Goal: Task Accomplishment & Management: Complete application form

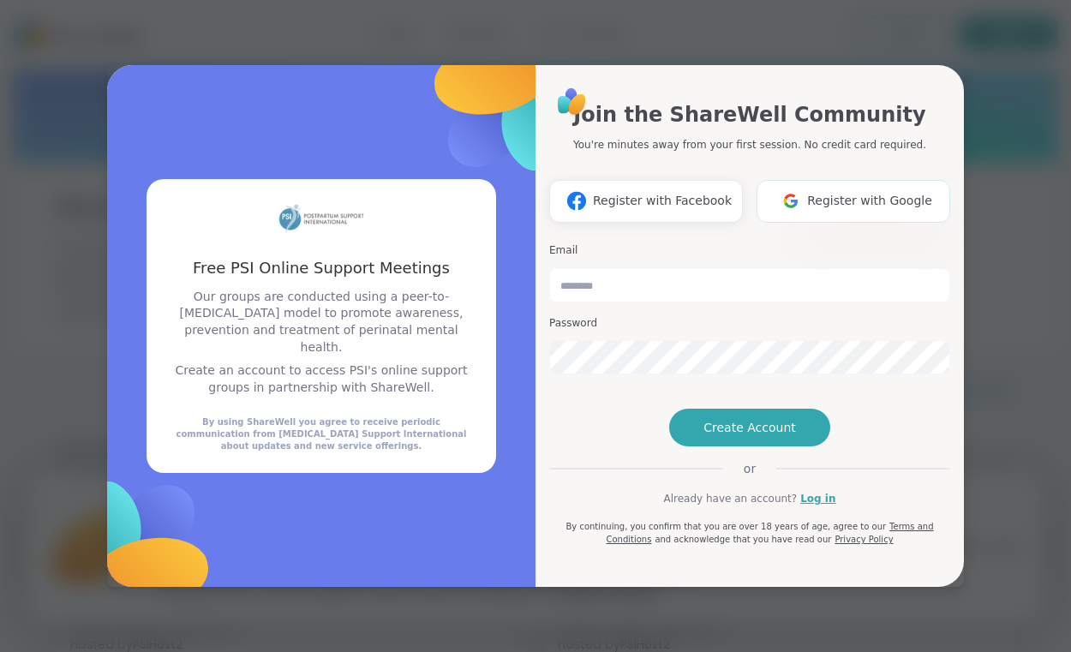
click at [897, 192] on span "Register with Google" at bounding box center [869, 201] width 125 height 18
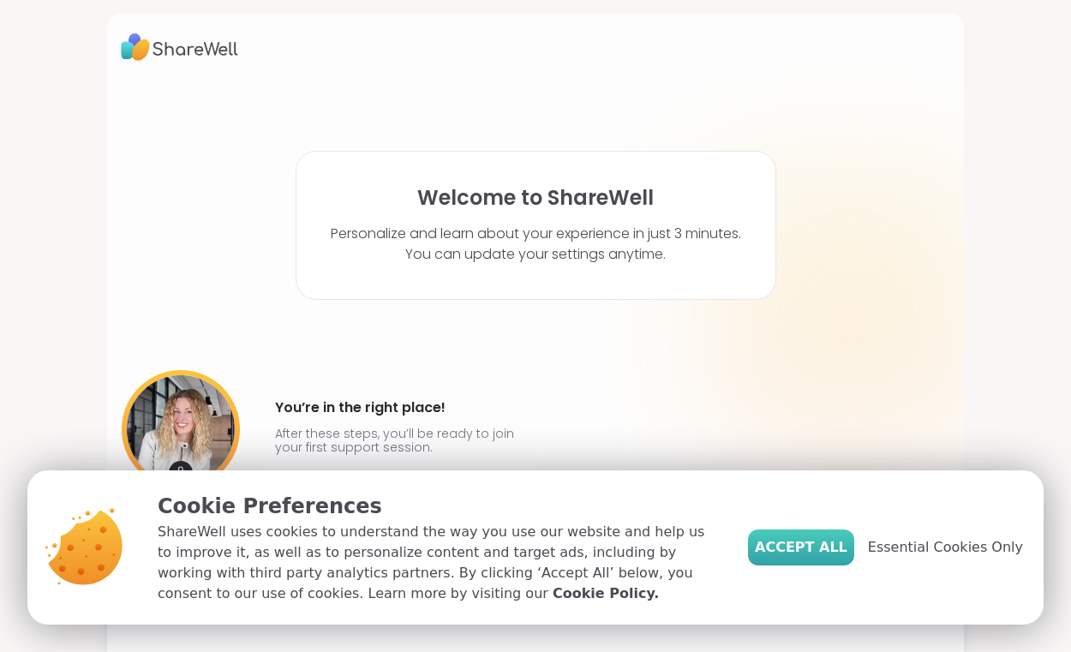
click at [810, 530] on button "Accept All" at bounding box center [801, 547] width 106 height 36
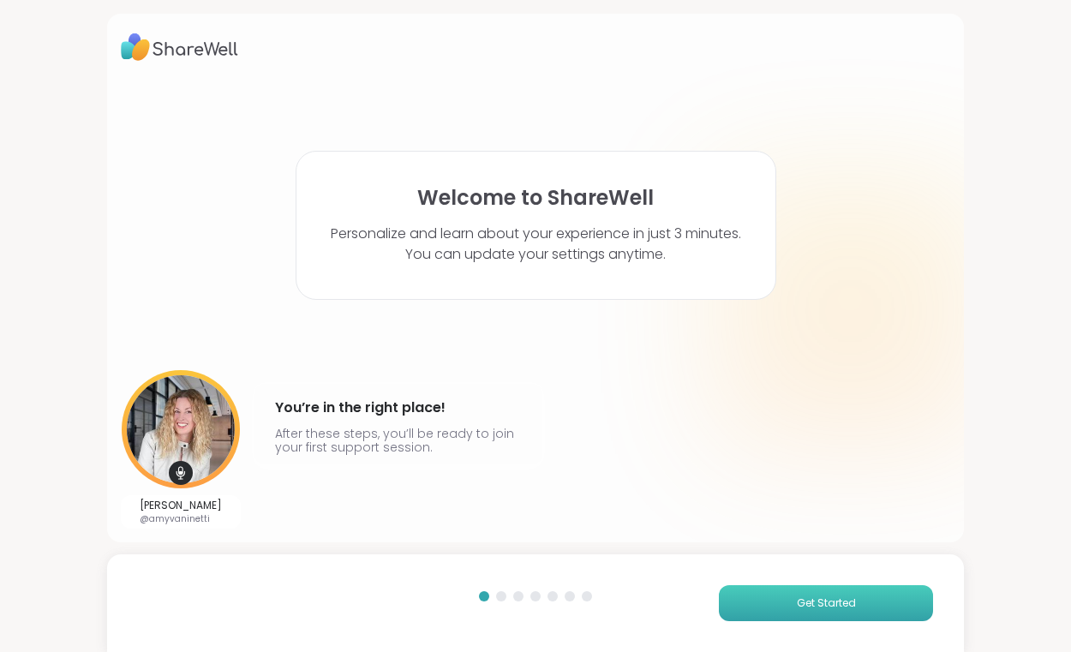
click at [860, 589] on button "Get Started" at bounding box center [826, 603] width 214 height 36
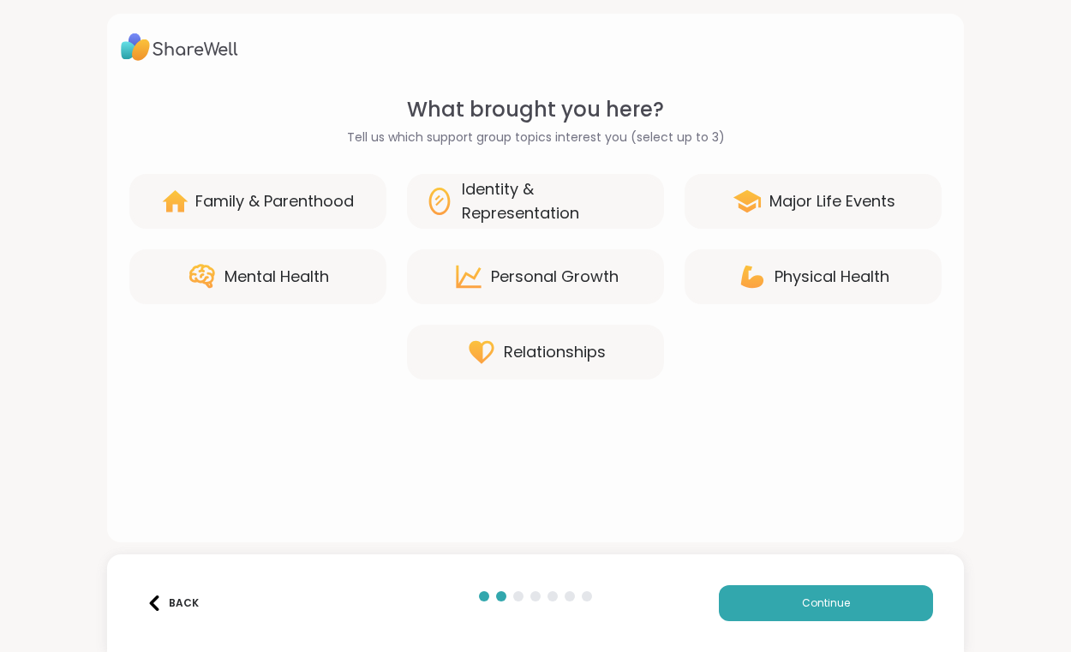
click at [274, 212] on div "Family & Parenthood" at bounding box center [274, 201] width 158 height 24
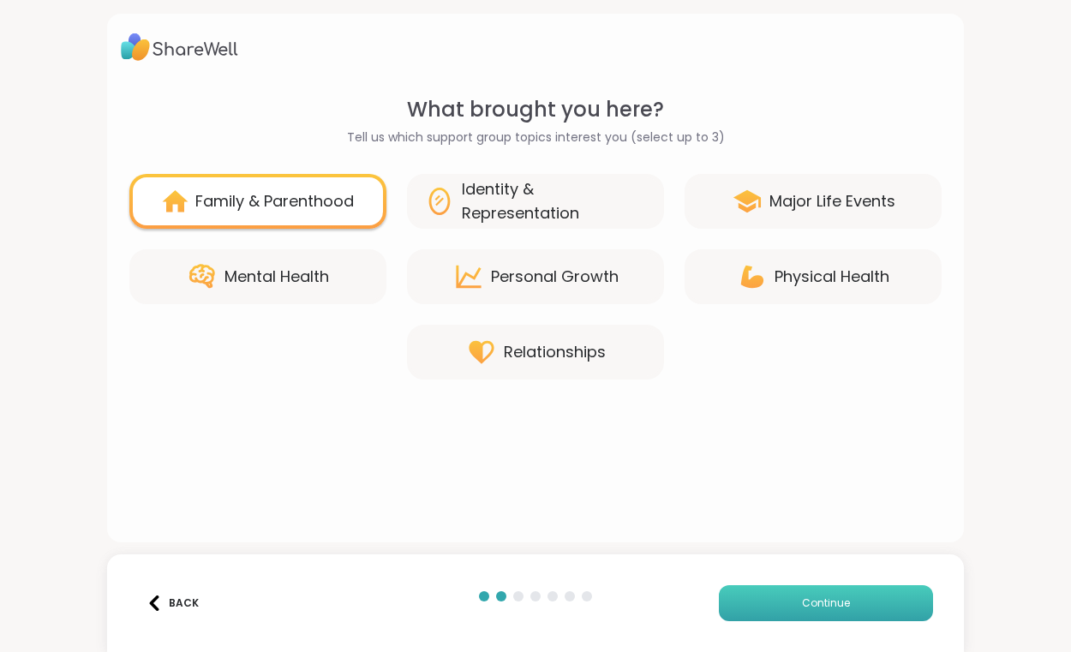
click at [871, 609] on button "Continue" at bounding box center [826, 603] width 214 height 36
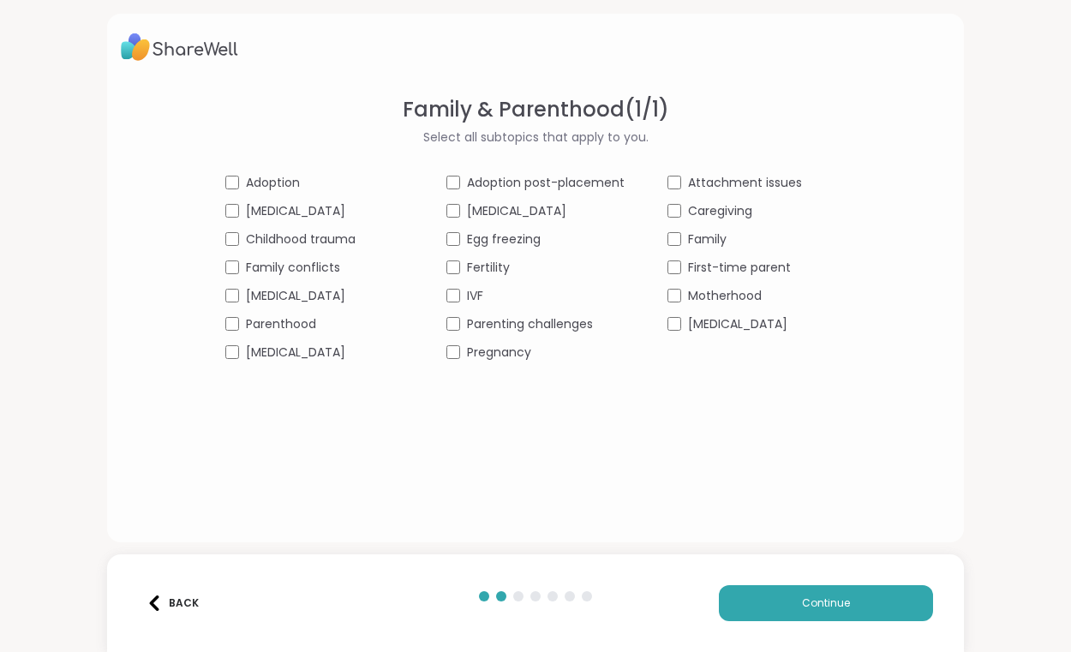
click at [176, 597] on div "Back" at bounding box center [172, 602] width 52 height 15
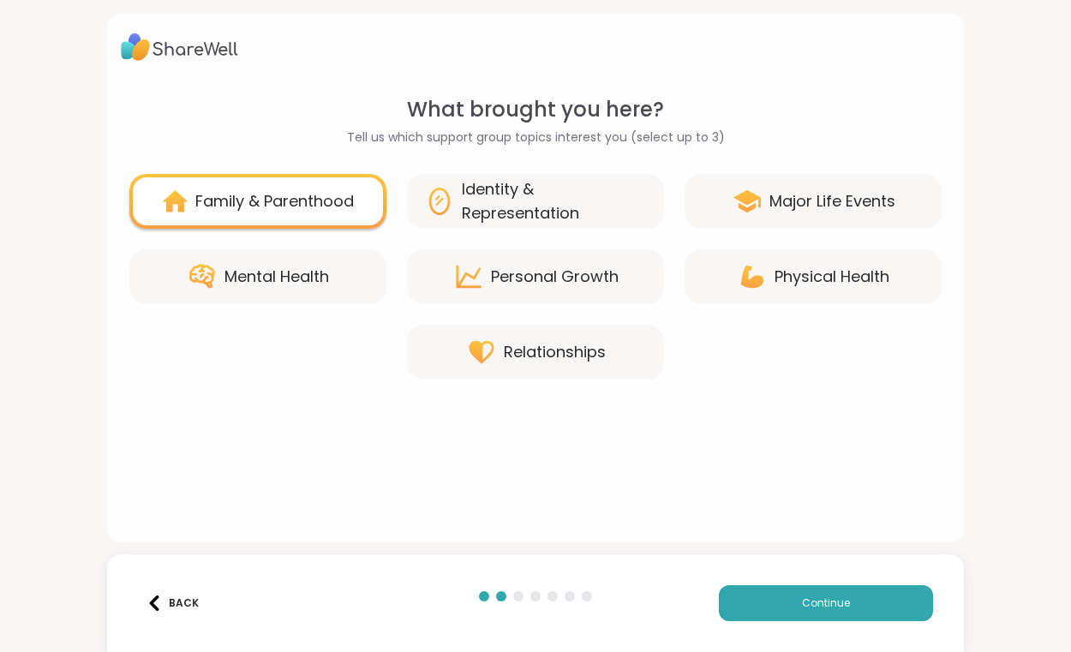
click at [216, 287] on icon at bounding box center [202, 276] width 31 height 31
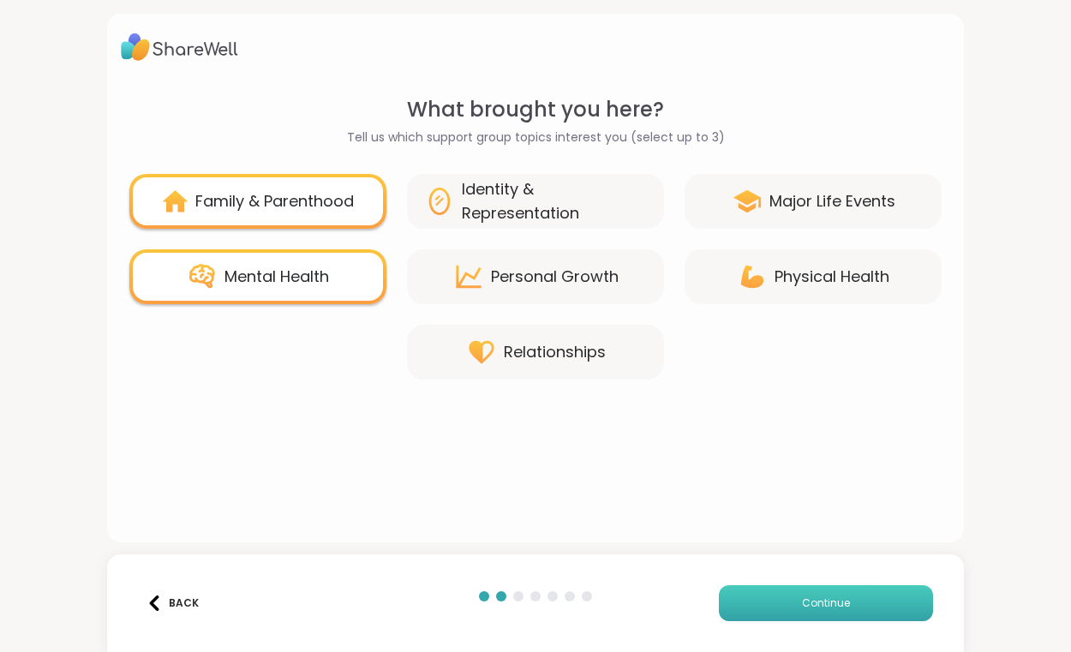
click at [837, 606] on span "Continue" at bounding box center [826, 602] width 48 height 15
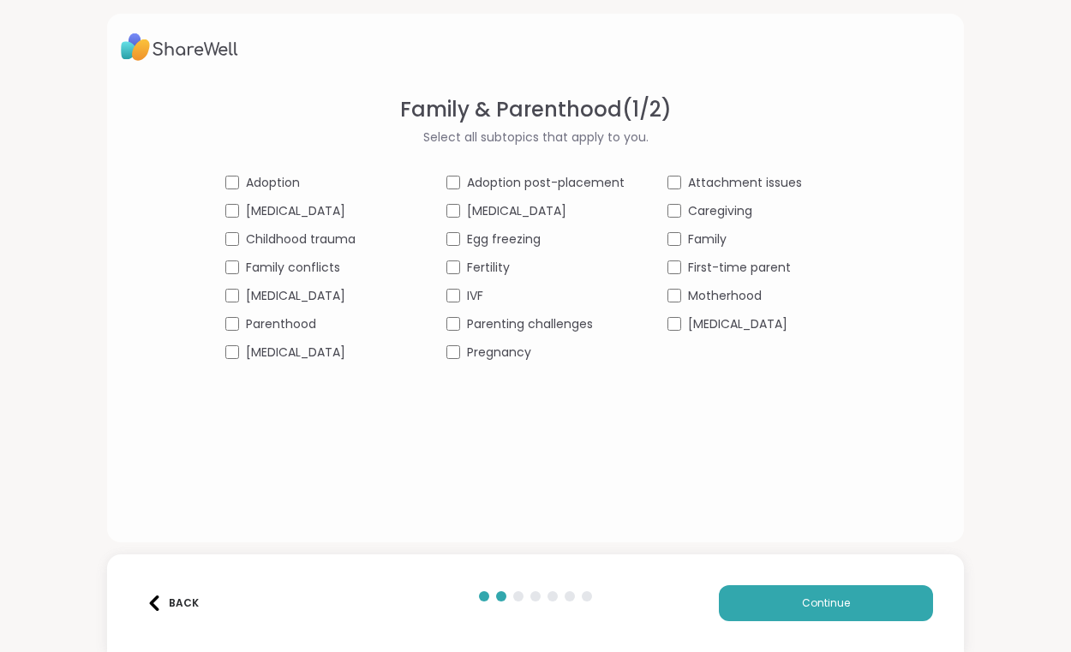
click at [307, 314] on div "Adoption Adoption post-placement Attachment issues [MEDICAL_DATA] [MEDICAL_DATA…" at bounding box center [535, 268] width 620 height 188
click at [302, 323] on span "Parenthood" at bounding box center [281, 324] width 70 height 18
click at [536, 320] on span "Parenting challenges" at bounding box center [530, 324] width 126 height 18
click at [752, 211] on span "Caregiving" at bounding box center [720, 211] width 64 height 18
click at [775, 259] on span "First-time parent" at bounding box center [739, 268] width 103 height 18
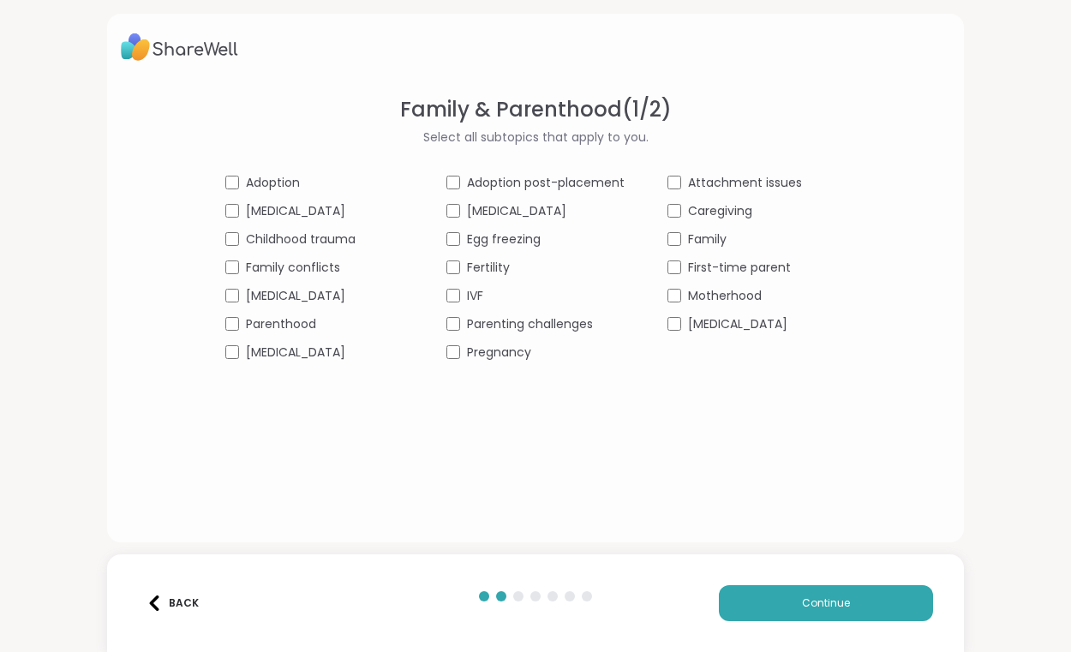
click at [774, 330] on span "[MEDICAL_DATA]" at bounding box center [737, 324] width 99 height 18
click at [726, 290] on span "Motherhood" at bounding box center [725, 296] width 74 height 18
click at [894, 602] on button "Continue" at bounding box center [826, 603] width 214 height 36
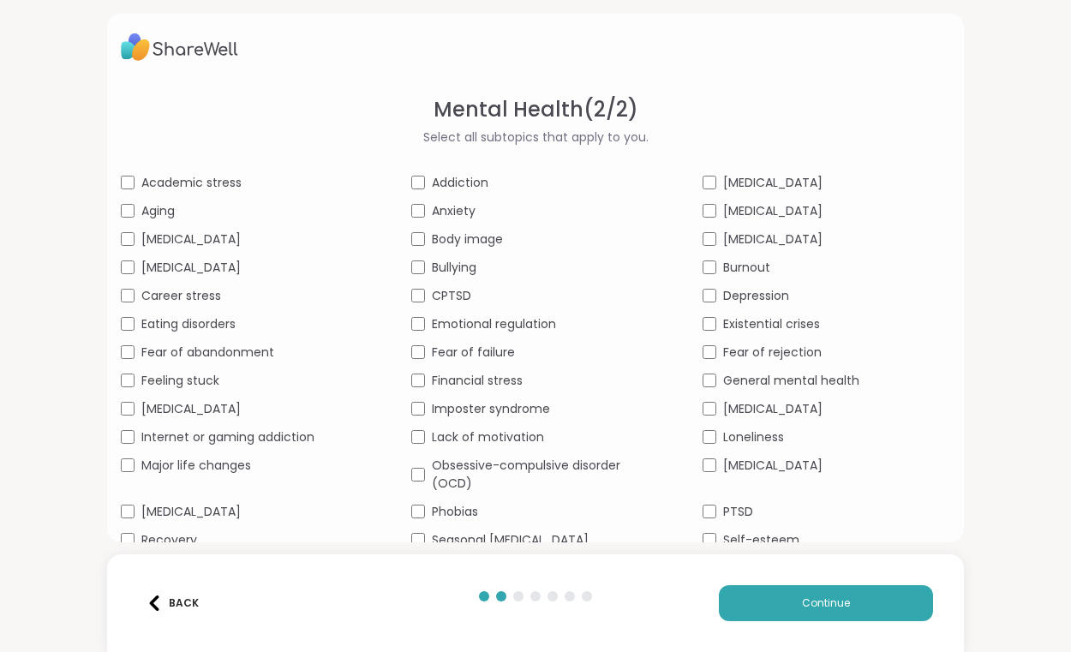
scroll to position [81, 0]
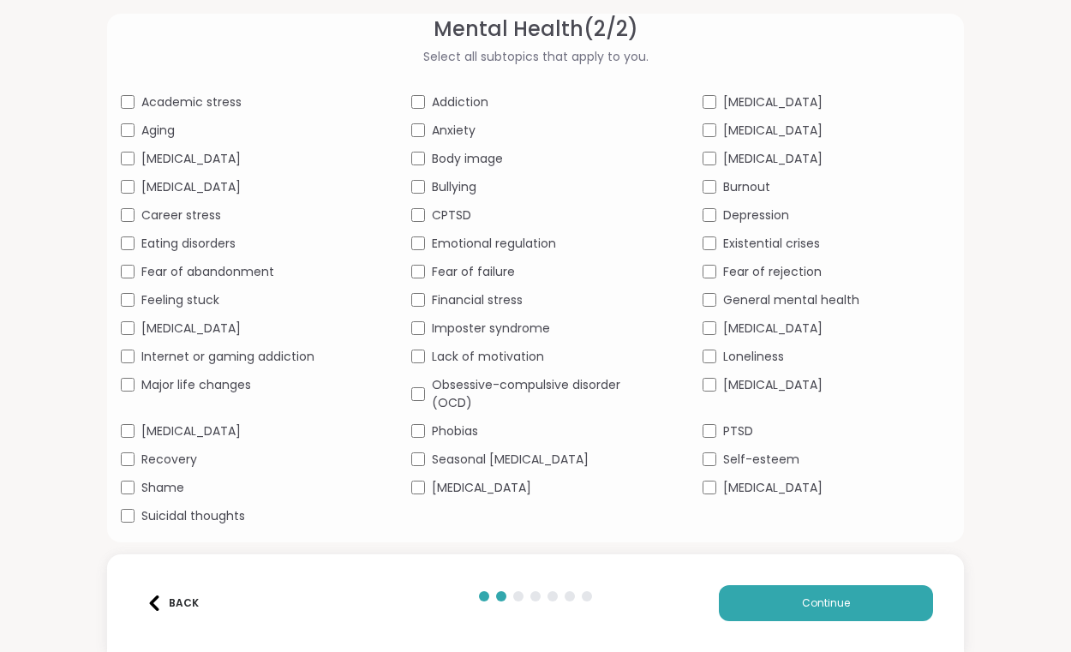
click at [193, 160] on span "[MEDICAL_DATA]" at bounding box center [190, 159] width 99 height 18
click at [181, 102] on span "Academic stress" at bounding box center [191, 102] width 100 height 18
click at [164, 125] on span "Aging" at bounding box center [157, 131] width 33 height 18
click at [170, 183] on span "[MEDICAL_DATA]" at bounding box center [190, 187] width 99 height 18
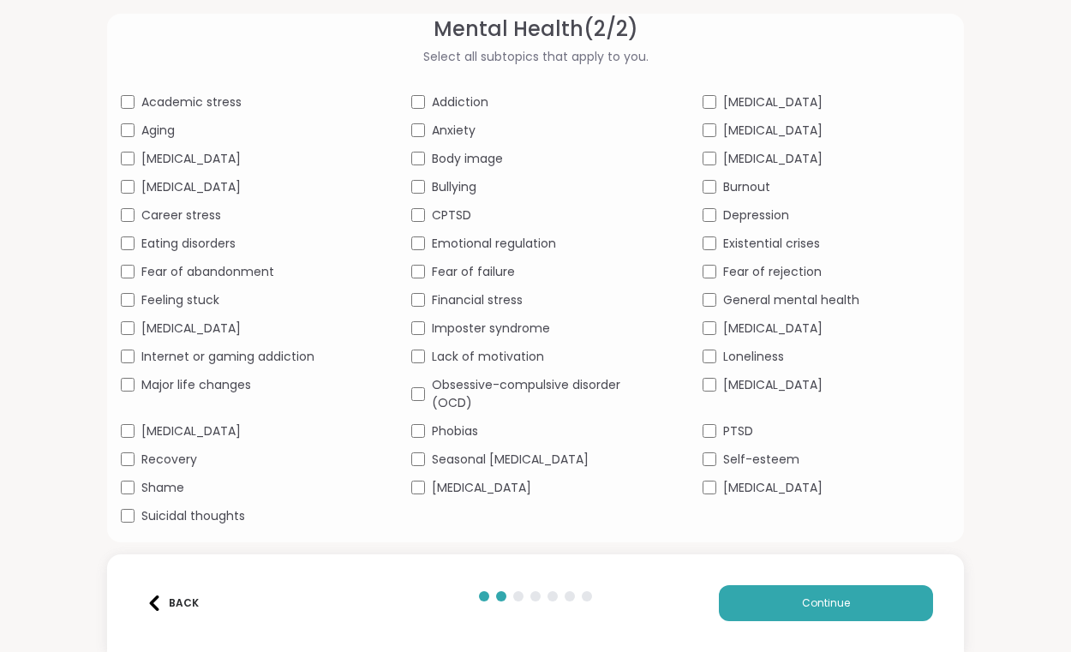
click at [200, 214] on span "Career stress" at bounding box center [181, 215] width 80 height 18
click at [239, 203] on div "Academic stress Addiction [MEDICAL_DATA] Aging Anxiety [MEDICAL_DATA] [MEDICAL_…" at bounding box center [535, 309] width 829 height 432
click at [218, 210] on span "Career stress" at bounding box center [181, 215] width 80 height 18
click at [195, 266] on span "Fear of abandonment" at bounding box center [207, 272] width 133 height 18
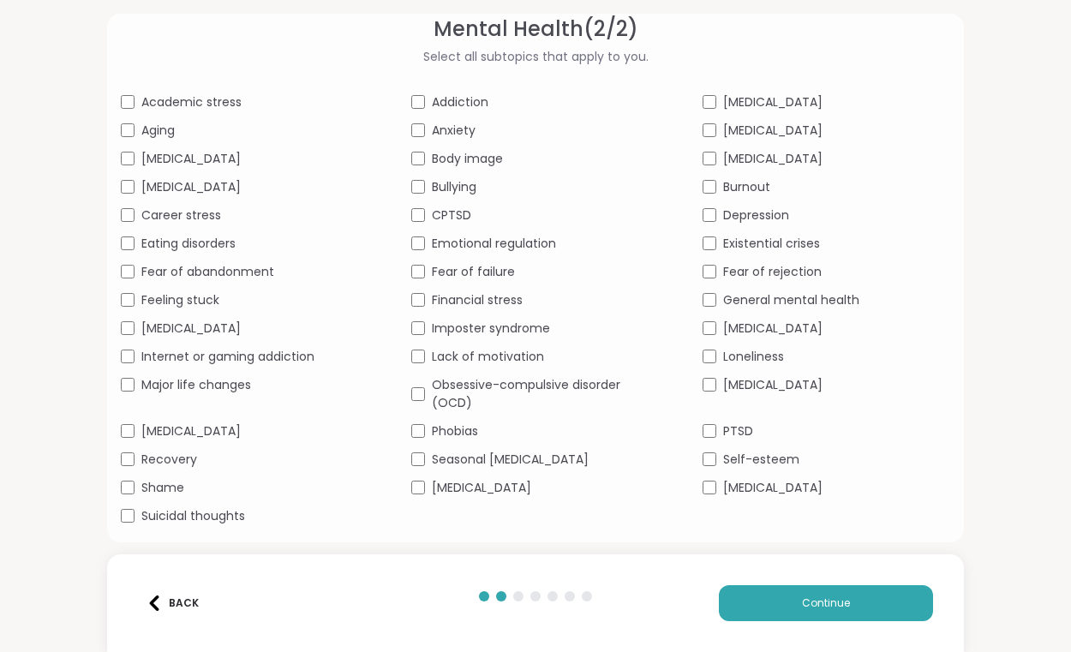
click at [195, 266] on span "Fear of abandonment" at bounding box center [207, 272] width 133 height 18
click at [200, 298] on span "Feeling stuck" at bounding box center [180, 300] width 78 height 18
click at [233, 390] on span "Major life changes" at bounding box center [196, 385] width 110 height 18
click at [462, 129] on span "Anxiety" at bounding box center [454, 131] width 44 height 18
click at [465, 152] on span "Body image" at bounding box center [467, 159] width 71 height 18
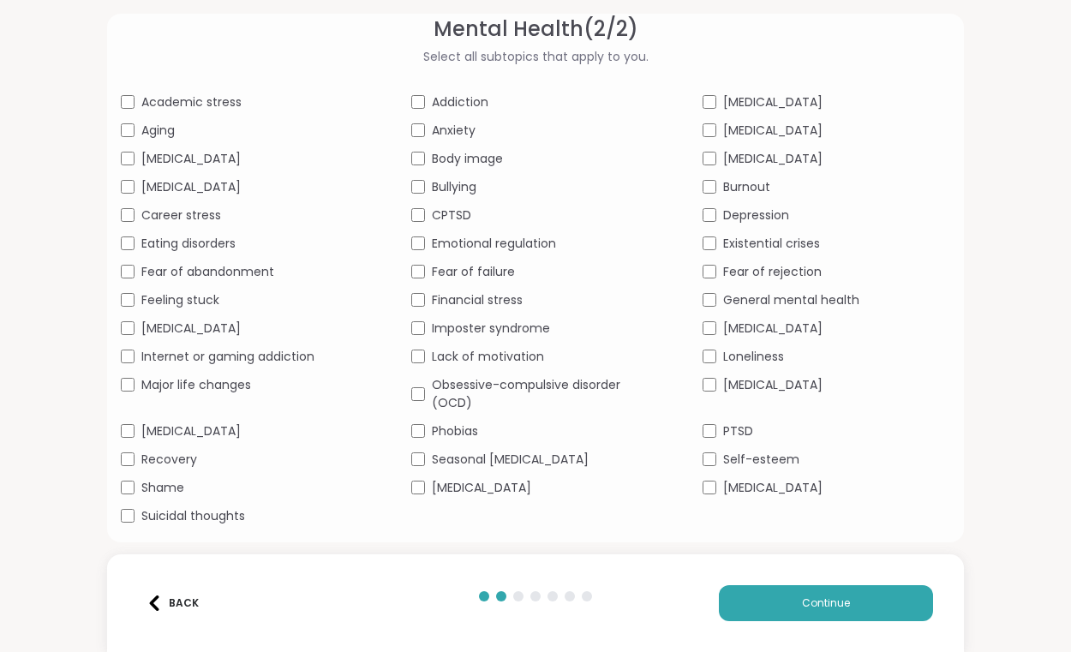
click at [527, 240] on span "Emotional regulation" at bounding box center [494, 244] width 124 height 18
click at [494, 260] on div "Academic stress Addiction [MEDICAL_DATA] Aging Anxiety [MEDICAL_DATA] [MEDICAL_…" at bounding box center [535, 309] width 829 height 432
click at [495, 269] on span "Fear of failure" at bounding box center [473, 272] width 83 height 18
click at [499, 350] on span "Lack of motivation" at bounding box center [488, 357] width 112 height 18
click at [499, 352] on span "Lack of motivation" at bounding box center [488, 357] width 112 height 18
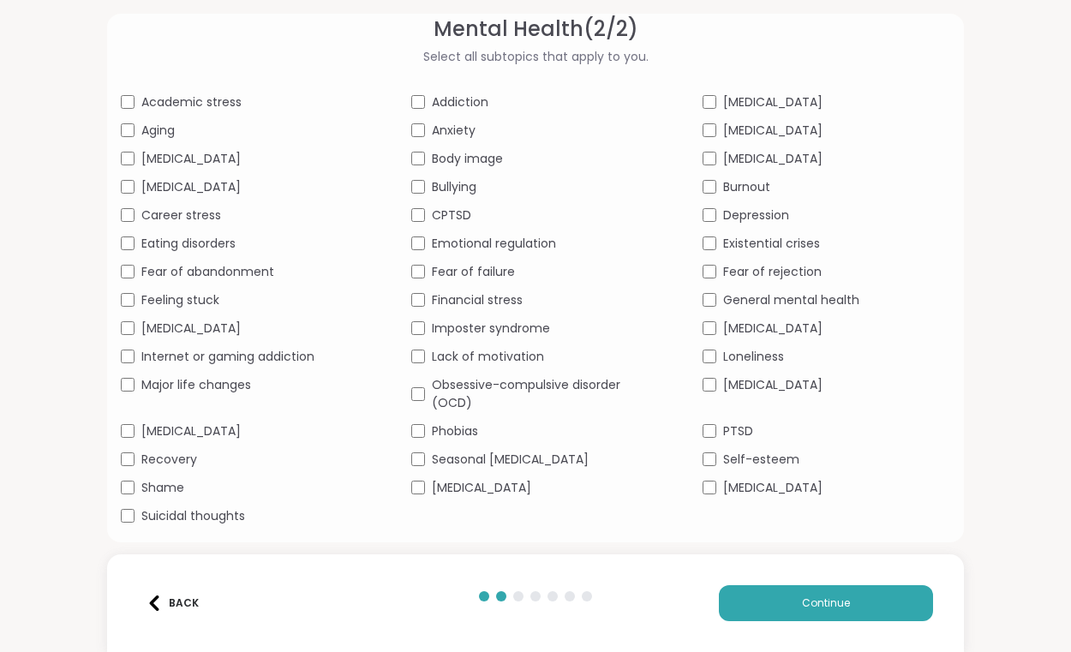
click at [499, 352] on span "Lack of motivation" at bounding box center [488, 357] width 112 height 18
click at [503, 447] on div "Academic stress Addiction [MEDICAL_DATA] Aging Anxiety [MEDICAL_DATA] [MEDICAL_…" at bounding box center [535, 309] width 829 height 432
click at [501, 452] on span "Seasonal [MEDICAL_DATA]" at bounding box center [510, 460] width 157 height 18
click at [495, 483] on span "[MEDICAL_DATA]" at bounding box center [481, 488] width 99 height 18
click at [728, 93] on span "[MEDICAL_DATA]" at bounding box center [772, 102] width 99 height 18
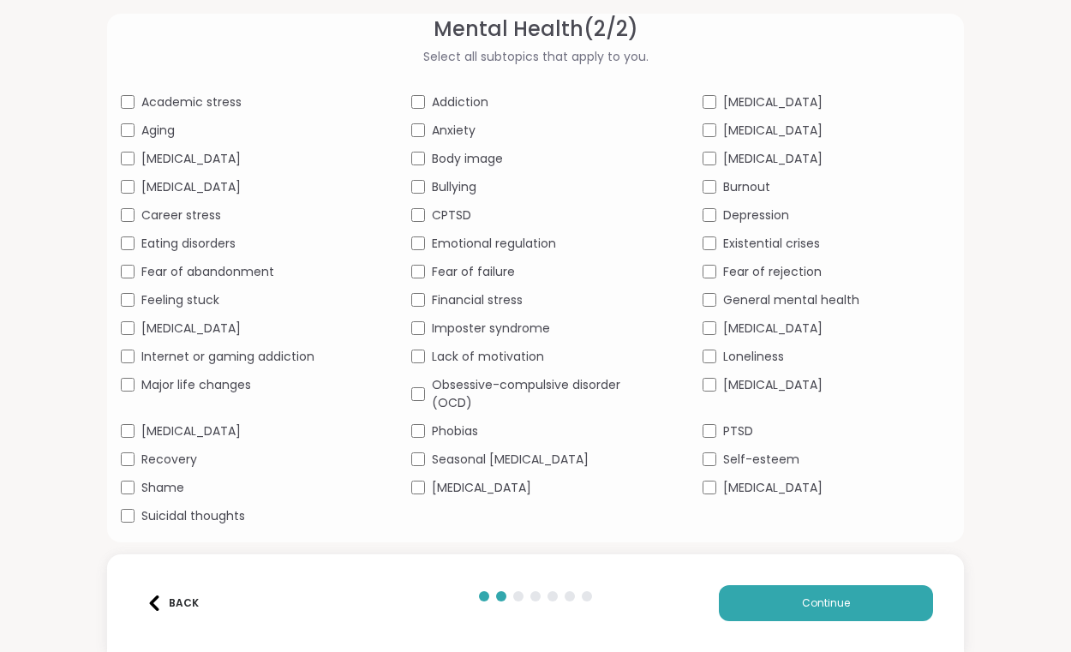
click at [745, 204] on div "Academic stress Addiction [MEDICAL_DATA] Aging Anxiety [MEDICAL_DATA] [MEDICAL_…" at bounding box center [535, 309] width 829 height 432
click at [746, 212] on span "Depression" at bounding box center [756, 215] width 66 height 18
click at [768, 298] on span "General mental health" at bounding box center [791, 300] width 136 height 18
click at [772, 350] on span "Loneliness" at bounding box center [753, 357] width 61 height 18
click at [762, 387] on span "[MEDICAL_DATA]" at bounding box center [772, 385] width 99 height 18
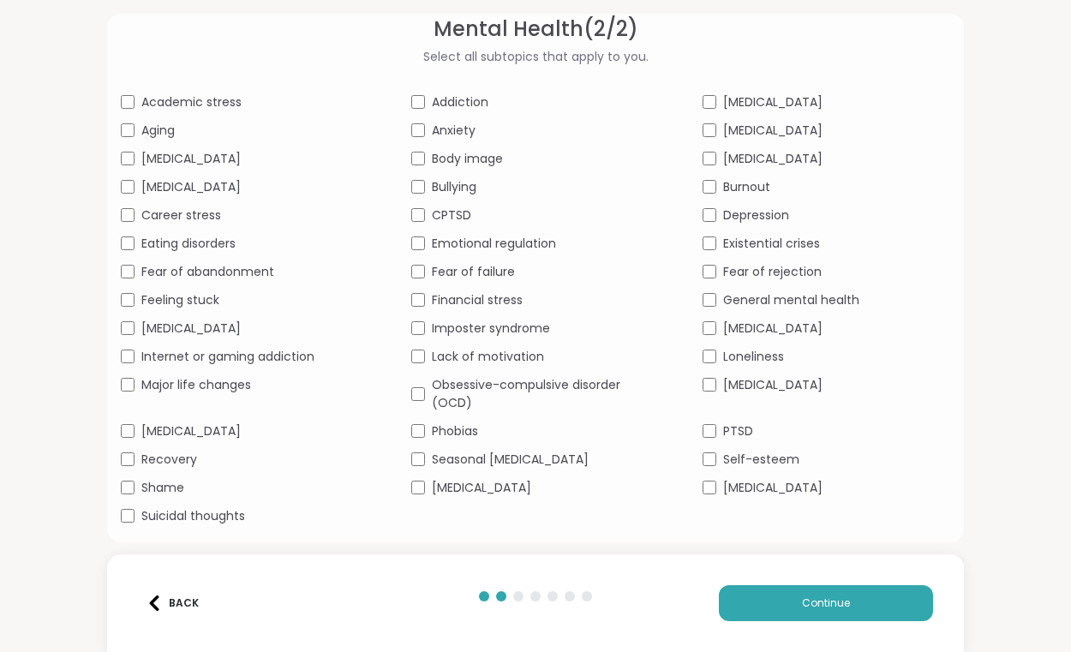
click at [734, 422] on span "PTSD" at bounding box center [738, 431] width 30 height 18
click at [736, 457] on span "Self-esteem" at bounding box center [761, 460] width 76 height 18
click at [736, 484] on span "[MEDICAL_DATA]" at bounding box center [772, 488] width 99 height 18
click at [838, 613] on button "Continue" at bounding box center [826, 603] width 214 height 36
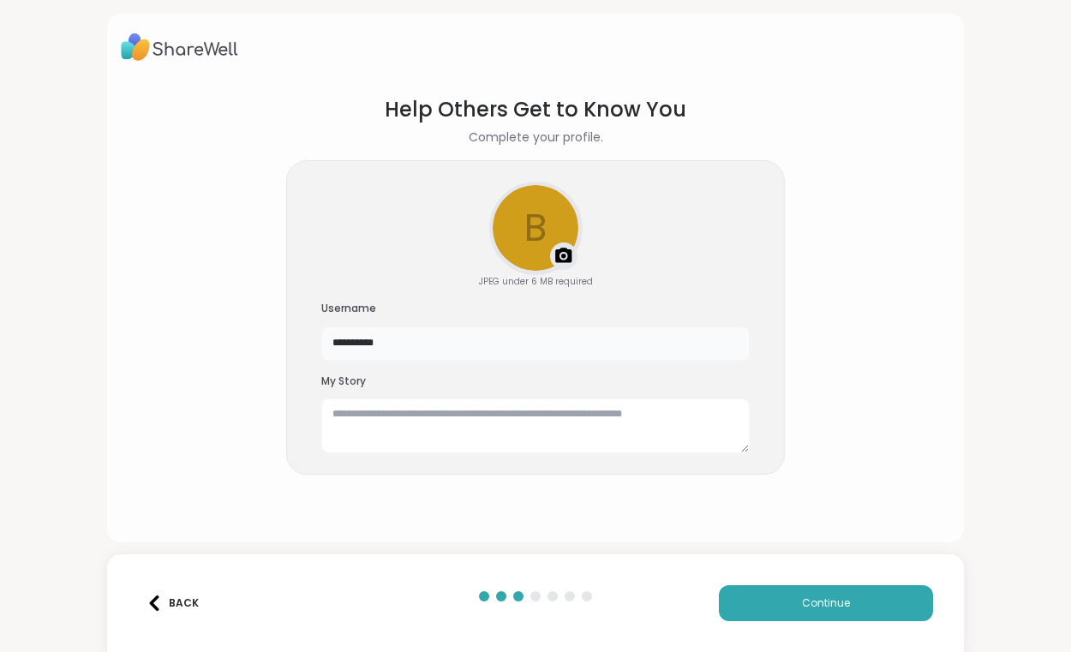
click at [420, 339] on input "**********" at bounding box center [535, 343] width 428 height 34
click at [425, 425] on textarea at bounding box center [535, 425] width 428 height 55
drag, startPoint x: 374, startPoint y: 350, endPoint x: 337, endPoint y: 339, distance: 39.1
click at [337, 339] on input "****" at bounding box center [535, 343] width 428 height 34
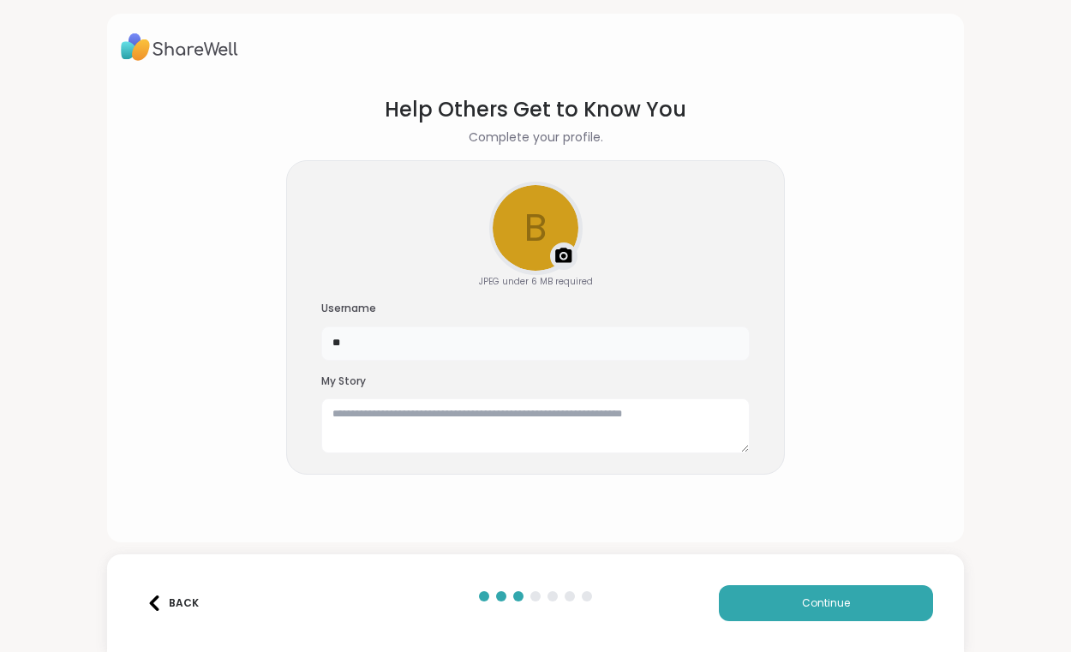
type input "**"
click at [436, 412] on textarea at bounding box center [535, 425] width 428 height 55
type textarea "**********"
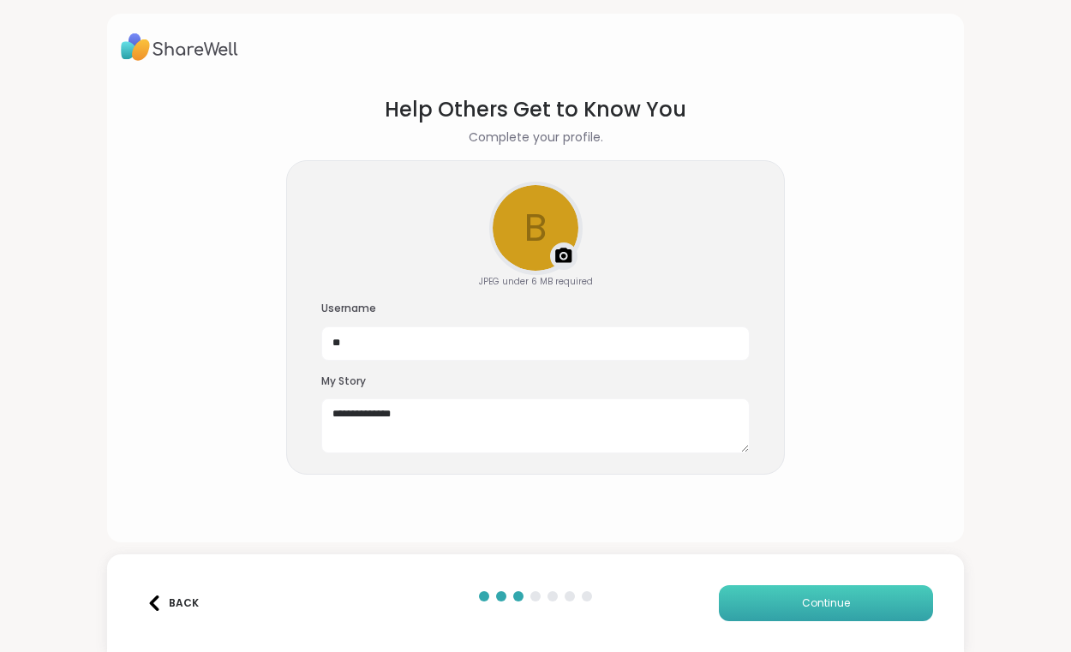
click at [823, 591] on button "Continue" at bounding box center [826, 603] width 214 height 36
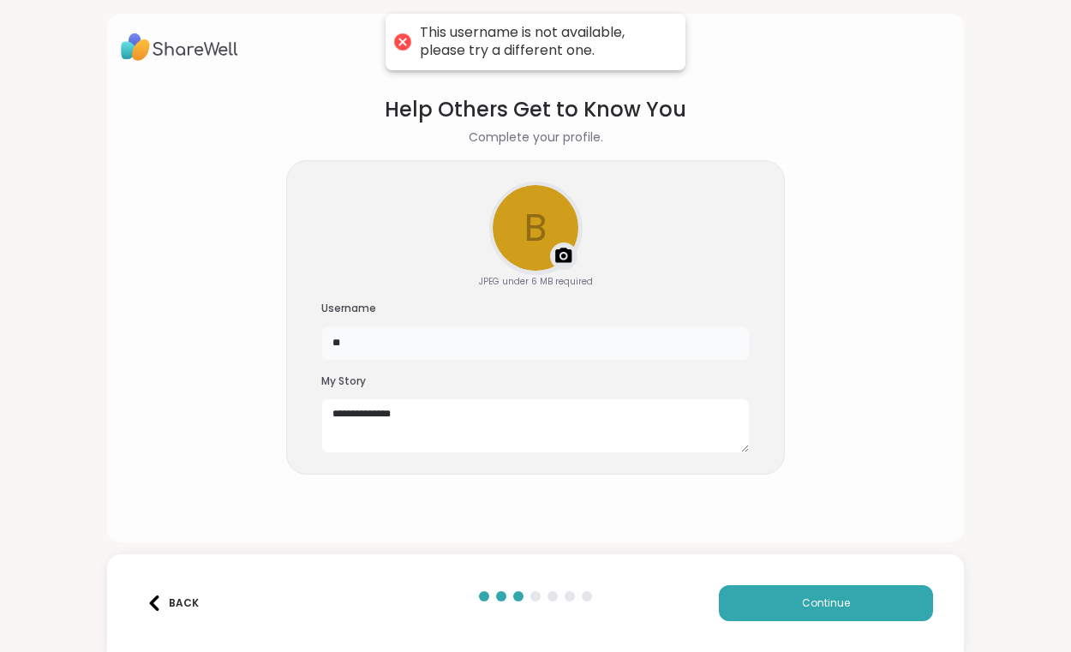
click at [527, 338] on input "**" at bounding box center [535, 343] width 428 height 34
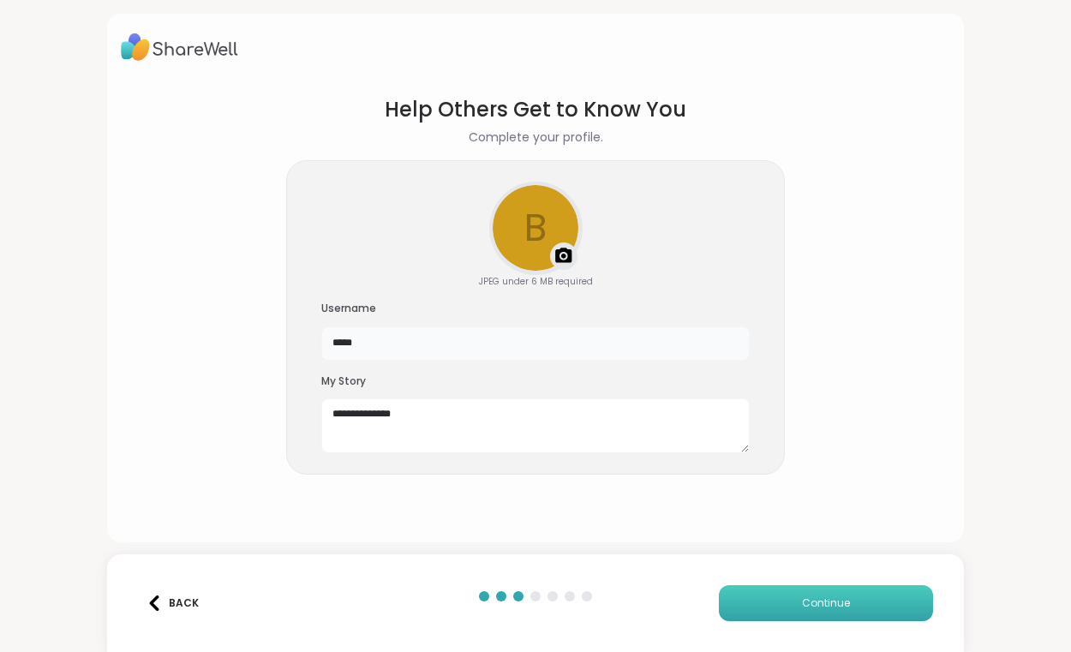
type input "*****"
click at [833, 610] on span "Continue" at bounding box center [826, 602] width 48 height 15
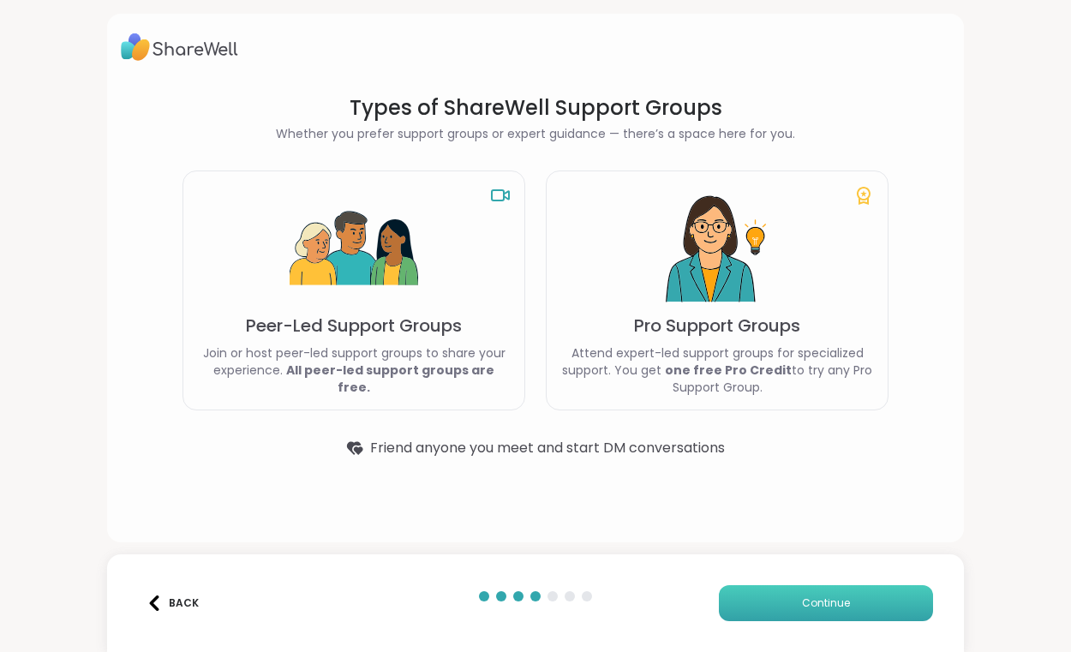
click at [819, 602] on span "Continue" at bounding box center [826, 602] width 48 height 15
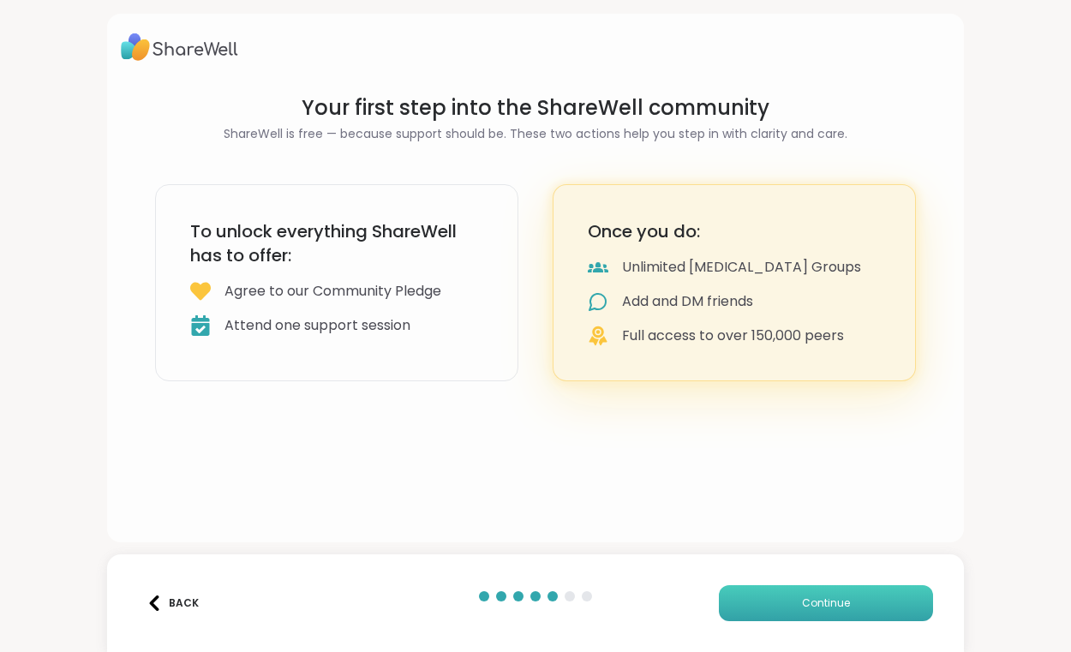
click at [828, 595] on span "Continue" at bounding box center [826, 602] width 48 height 15
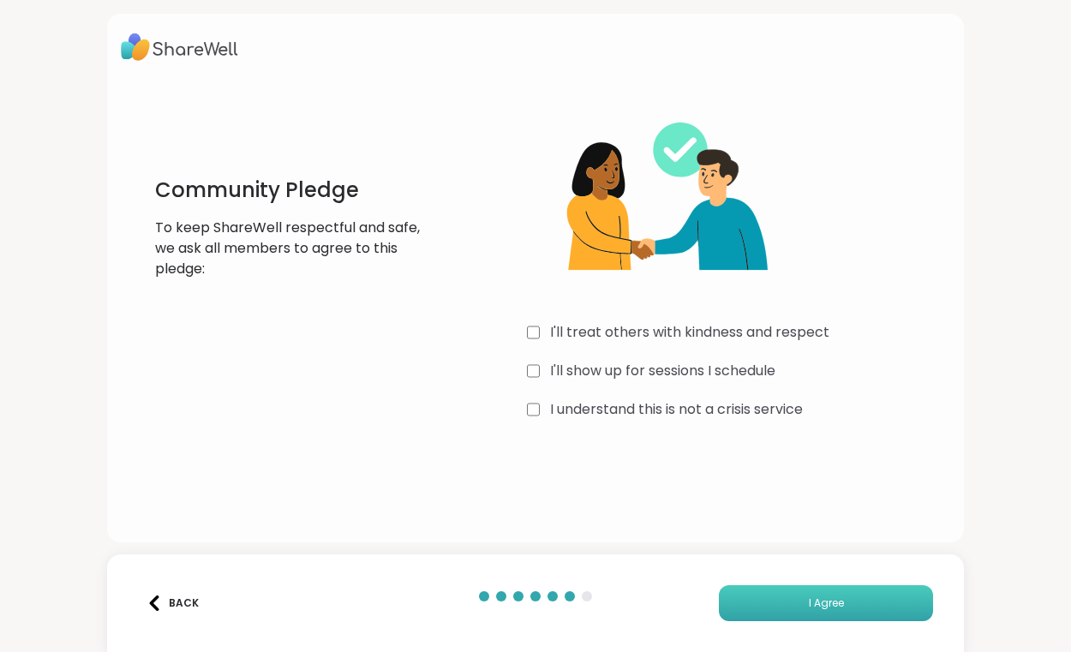
click at [818, 592] on button "I Agree" at bounding box center [826, 603] width 214 height 36
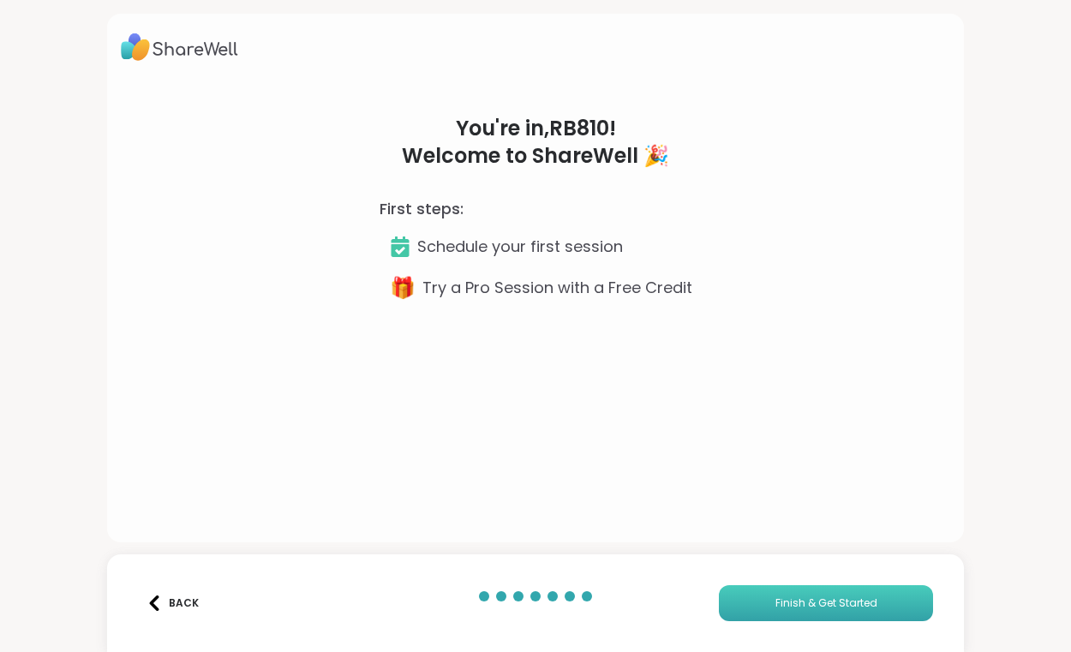
click at [818, 592] on button "Finish & Get Started" at bounding box center [826, 603] width 214 height 36
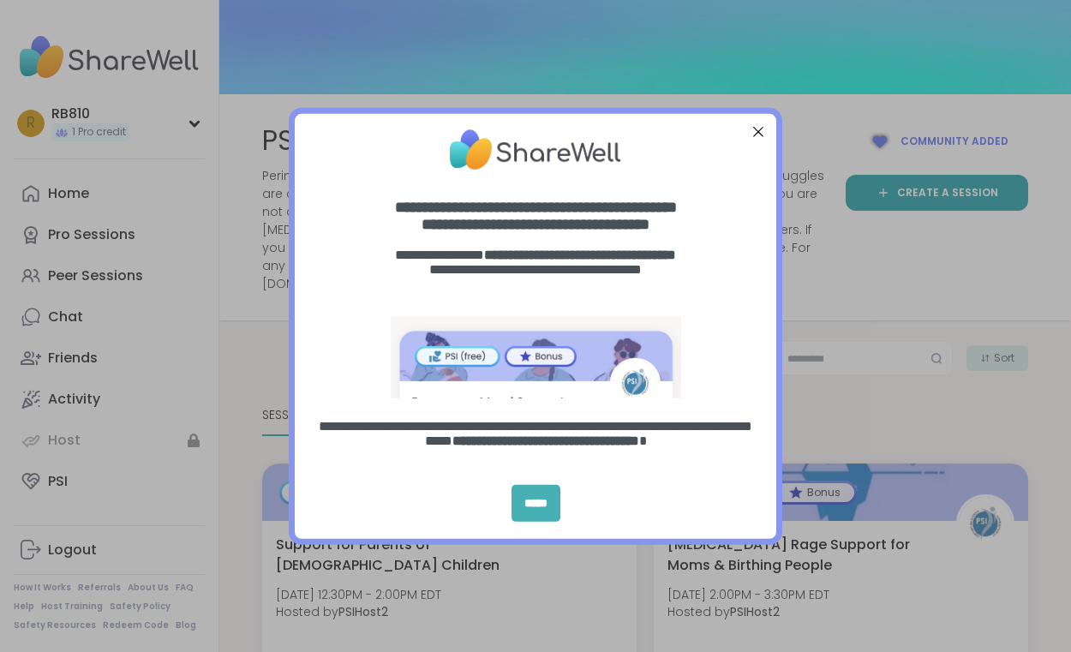
click at [525, 501] on div "*****" at bounding box center [535, 503] width 49 height 37
